Goal: Information Seeking & Learning: Learn about a topic

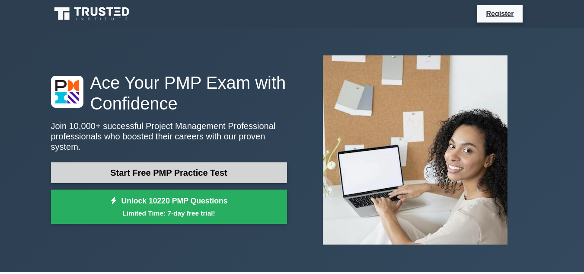
click at [165, 170] on link "Start Free PMP Practice Test" at bounding box center [169, 172] width 236 height 21
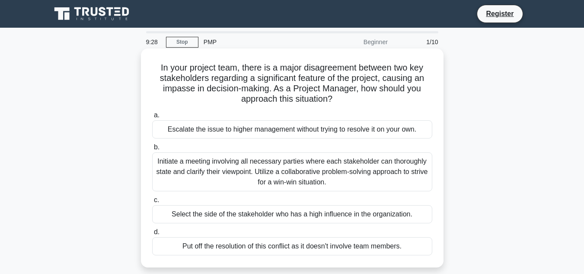
click at [324, 210] on div "Select the side of the stakeholder who has a high influence in the organization." at bounding box center [292, 214] width 280 height 18
click at [152, 203] on input "c. Select the side of the stakeholder who has a high influence in the organizat…" at bounding box center [152, 200] width 0 height 6
